Goal: Task Accomplishment & Management: Manage account settings

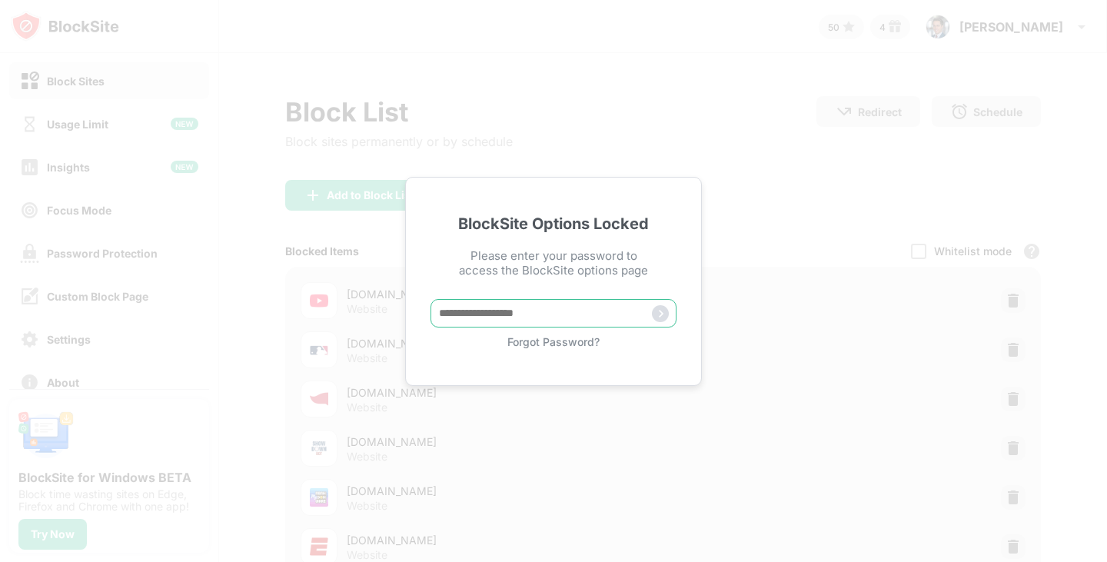
click at [518, 310] on input "text" at bounding box center [554, 313] width 246 height 28
paste input "**********"
type input "**********"
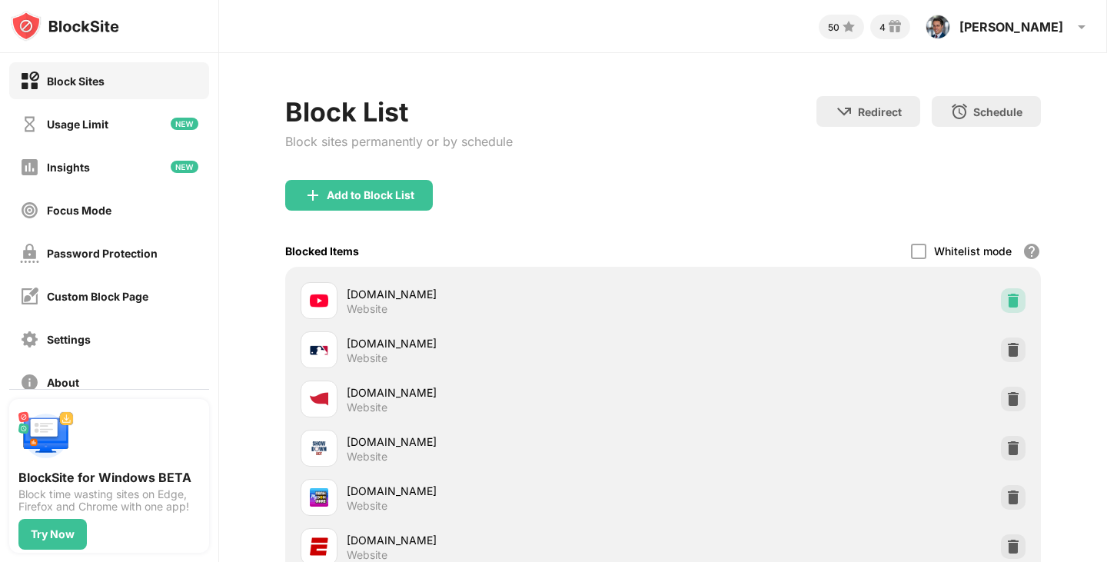
click at [1008, 301] on img at bounding box center [1013, 300] width 15 height 15
